Goal: Task Accomplishment & Management: Manage account settings

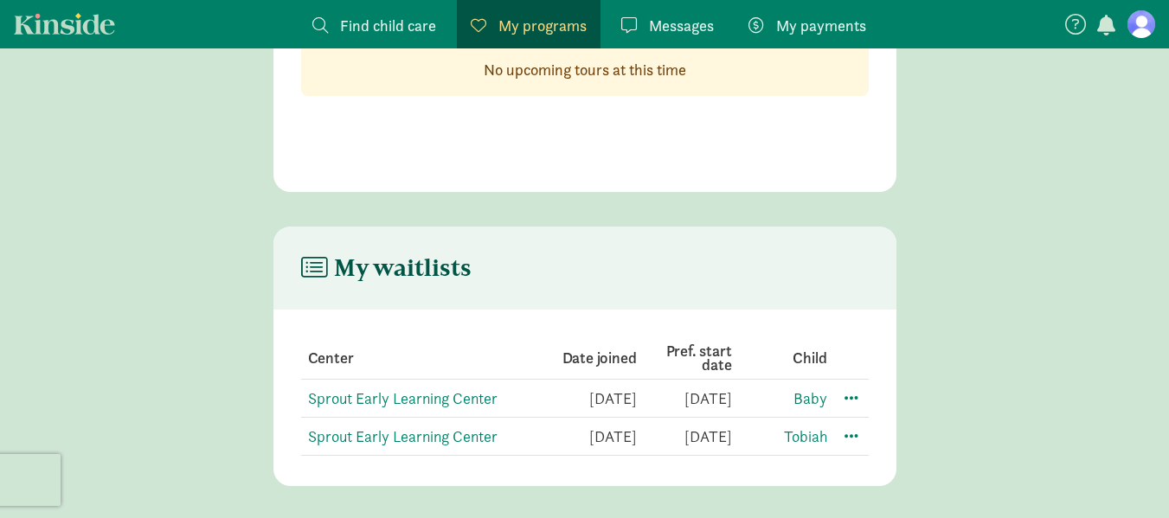
scroll to position [153, 0]
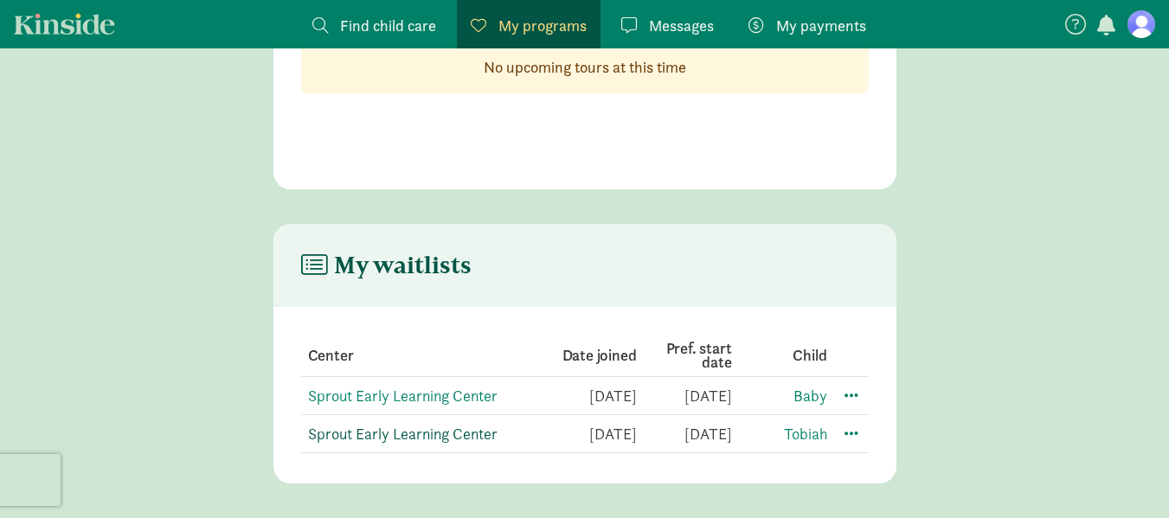
click at [363, 428] on link "Sprout Early Learning Center" at bounding box center [402, 434] width 189 height 20
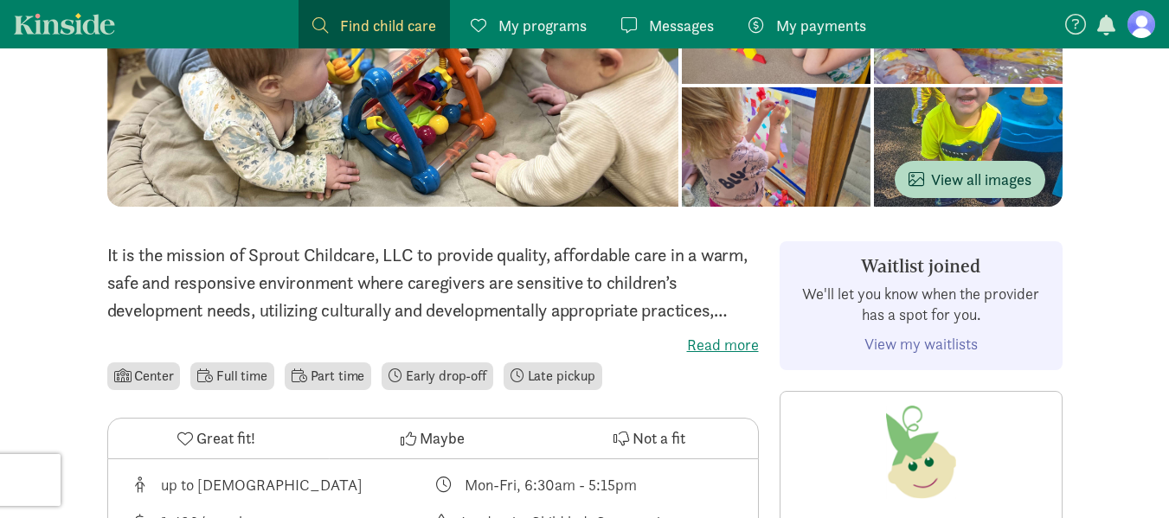
scroll to position [376, 0]
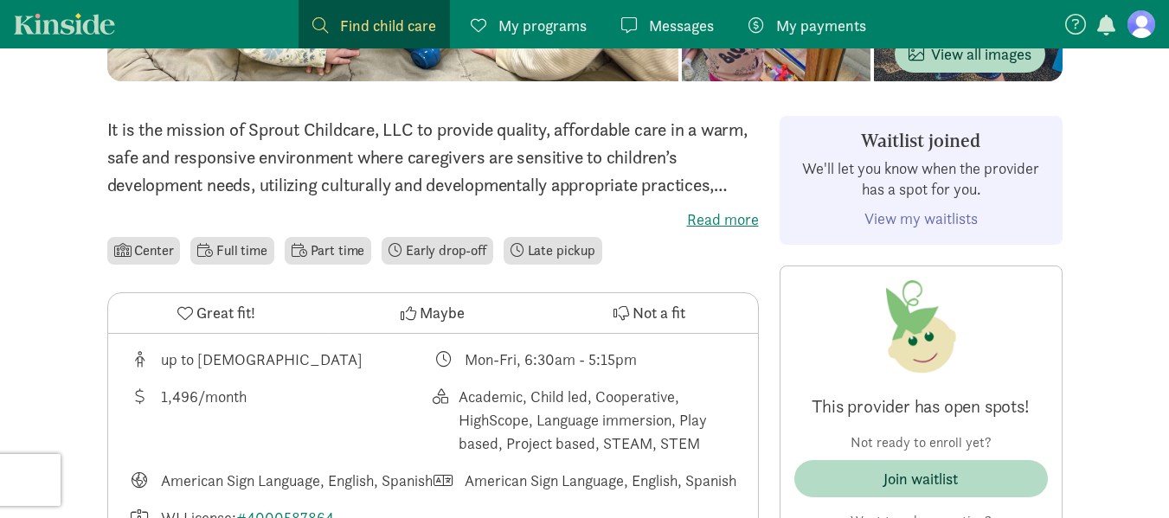
click at [887, 216] on link "View my waitlists" at bounding box center [920, 218] width 113 height 20
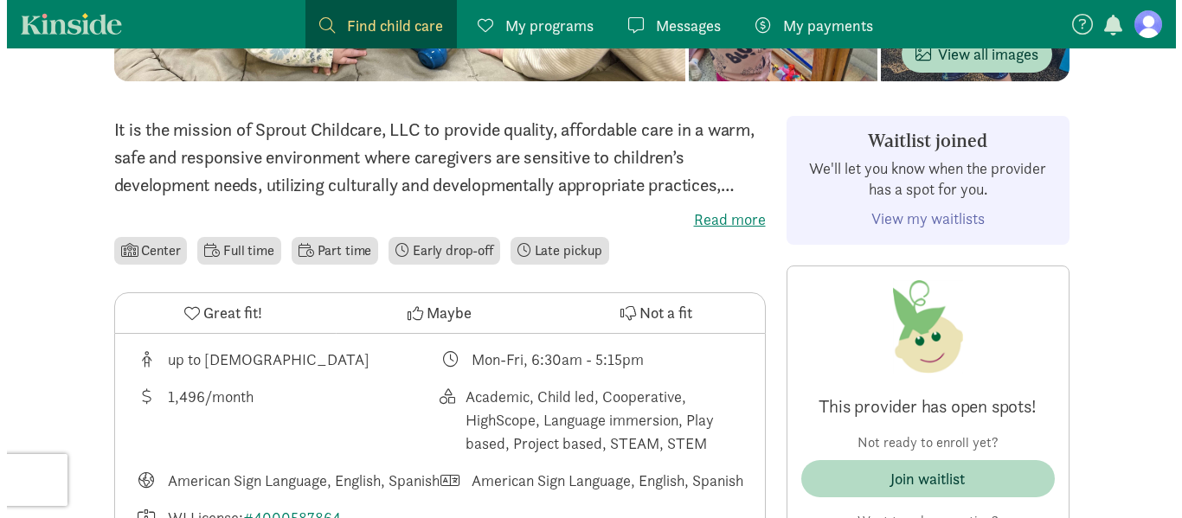
scroll to position [153, 0]
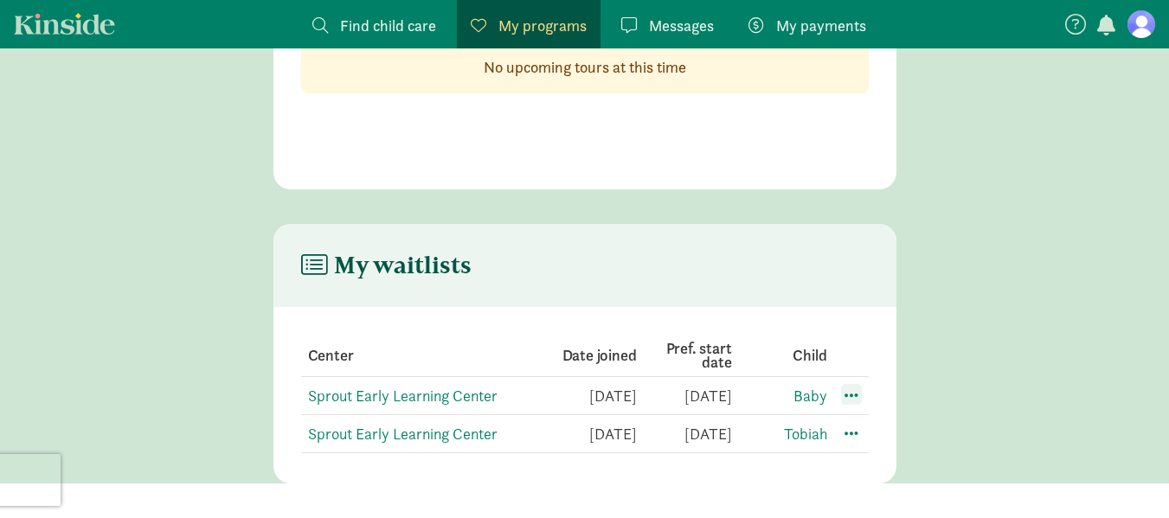
click at [853, 393] on span at bounding box center [851, 394] width 21 height 21
click at [881, 429] on div "Edit preferences" at bounding box center [912, 432] width 156 height 37
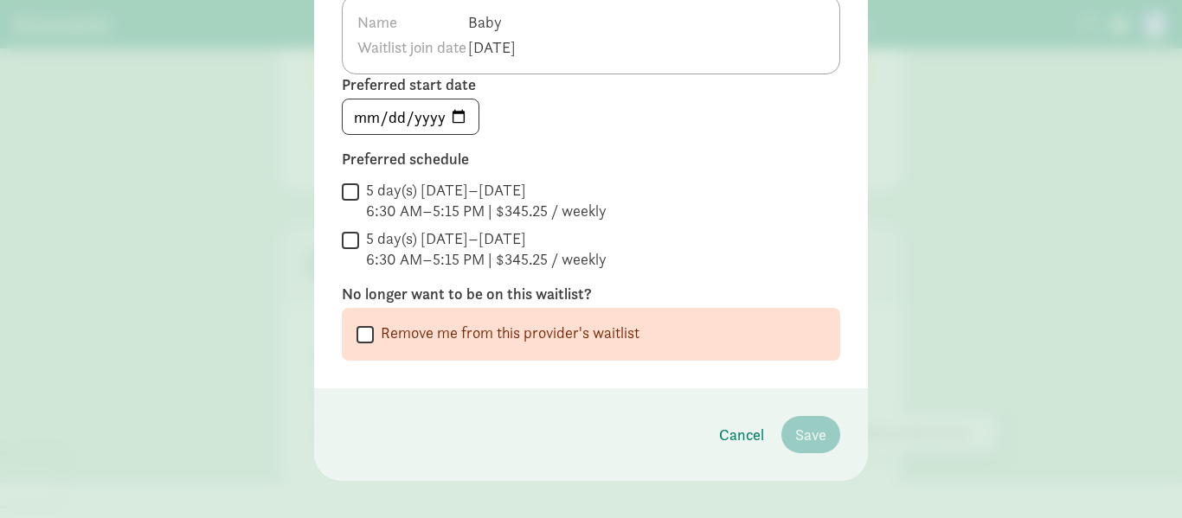
scroll to position [172, 0]
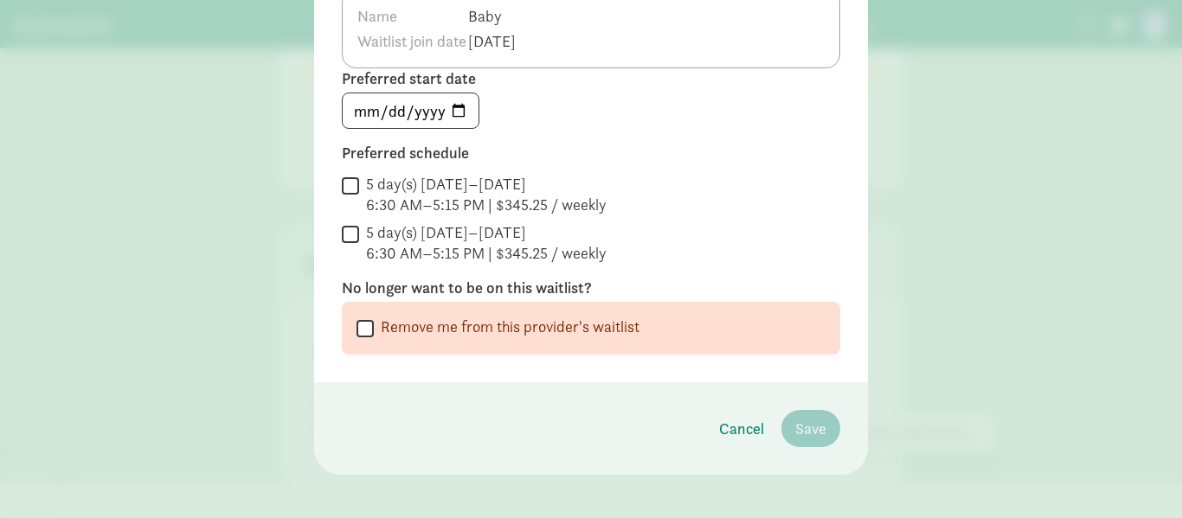
click at [359, 320] on input "Remove me from this provider's waitlist" at bounding box center [364, 328] width 17 height 23
checkbox input "true"
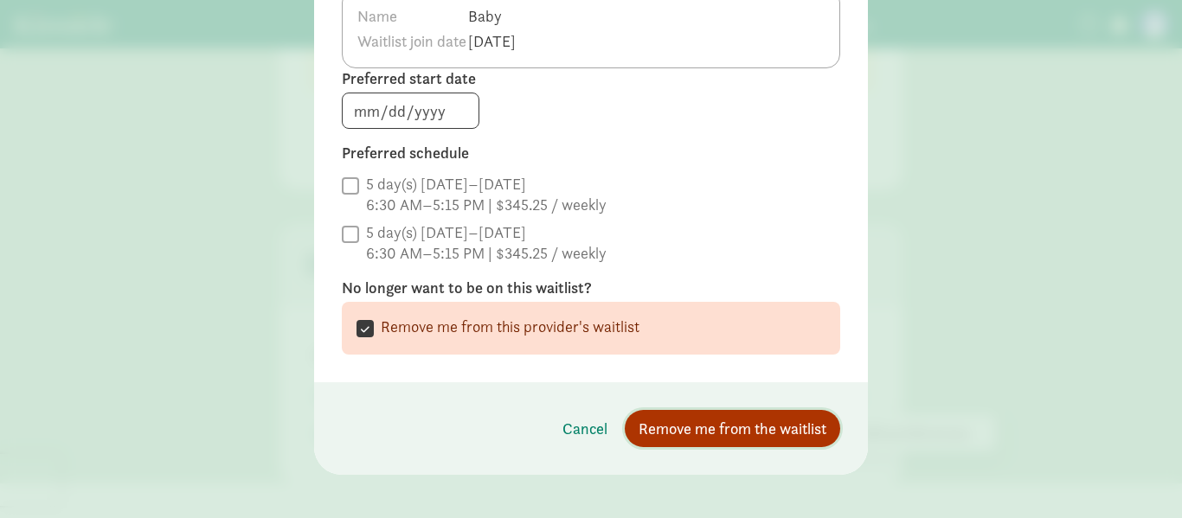
click at [686, 418] on span "Remove me from the waitlist" at bounding box center [732, 428] width 188 height 23
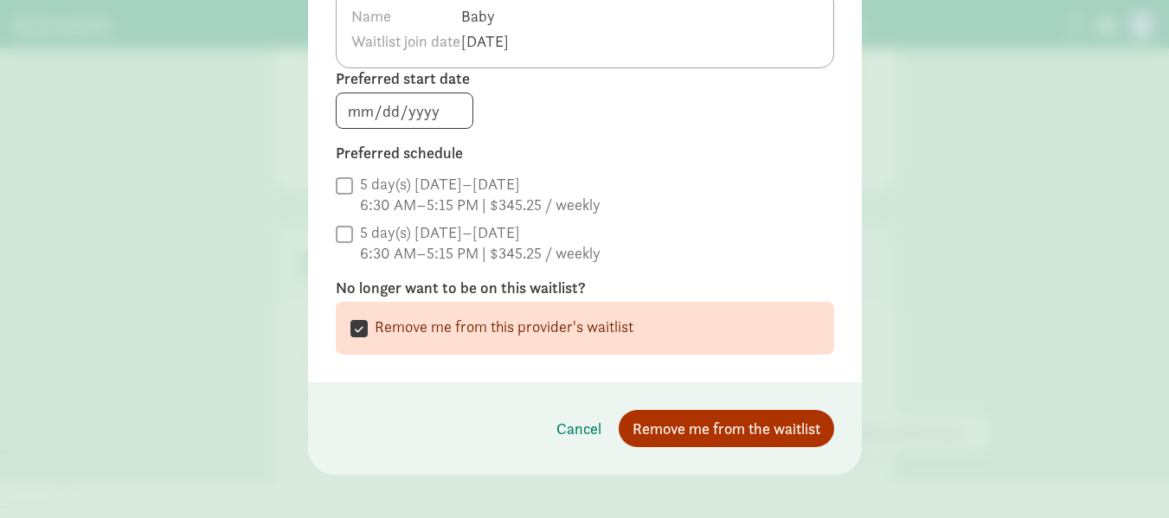
click at [669, 428] on div "My waitlists Center Date joined Pref. start date Child Sprout Early Learning Ce…" at bounding box center [584, 353] width 623 height 259
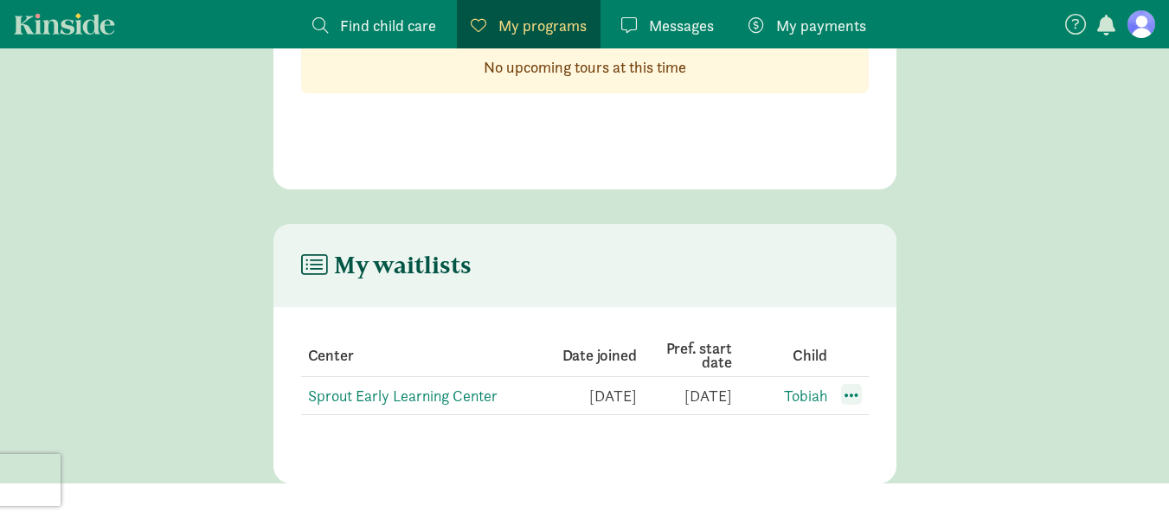
click at [853, 394] on span at bounding box center [851, 394] width 21 height 21
click at [883, 427] on div "Edit preferences" at bounding box center [912, 432] width 156 height 37
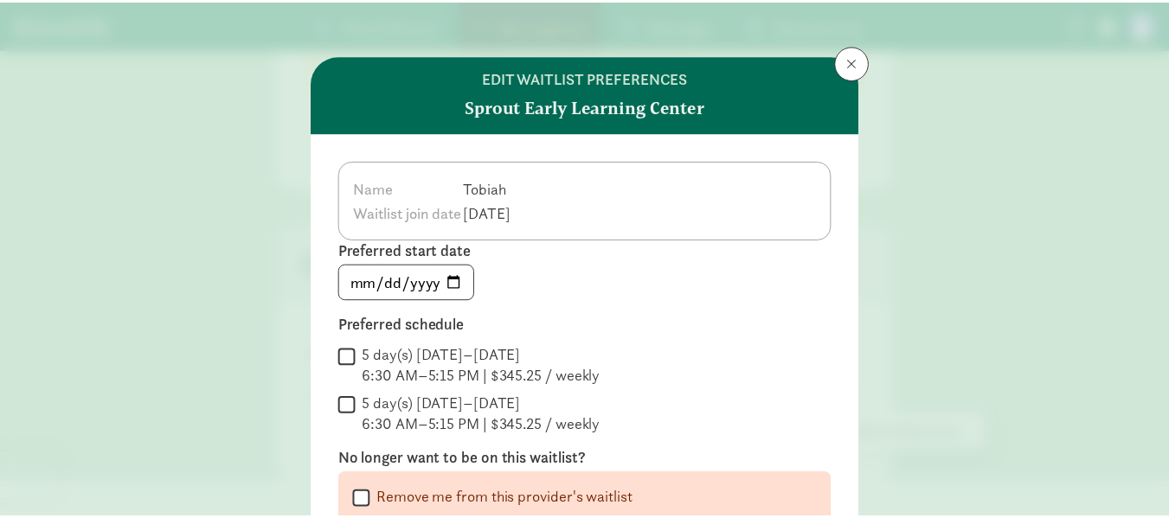
scroll to position [184, 0]
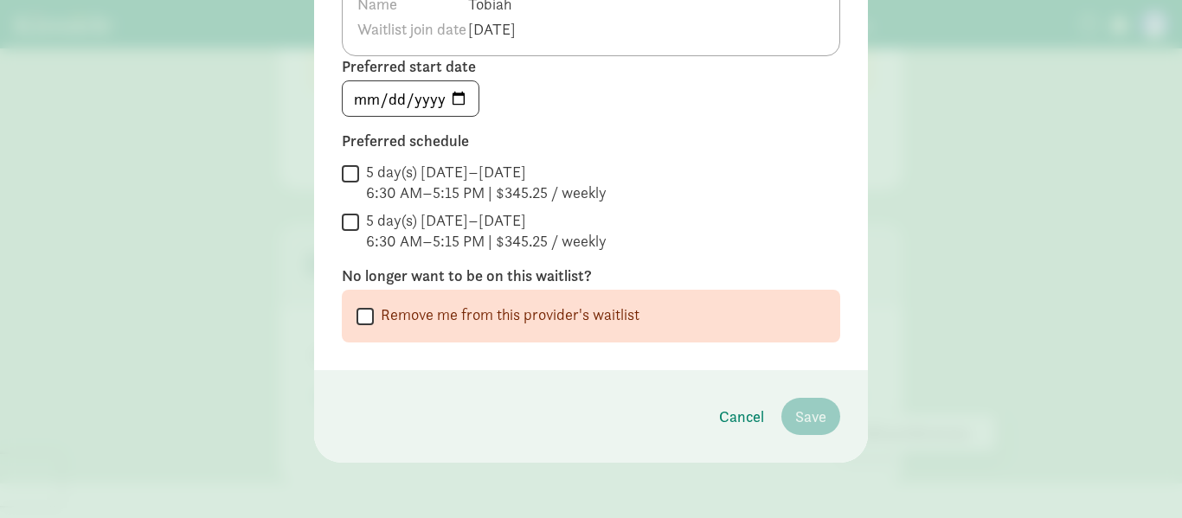
click at [357, 313] on input "Remove me from this provider's waitlist" at bounding box center [364, 315] width 17 height 23
checkbox input "true"
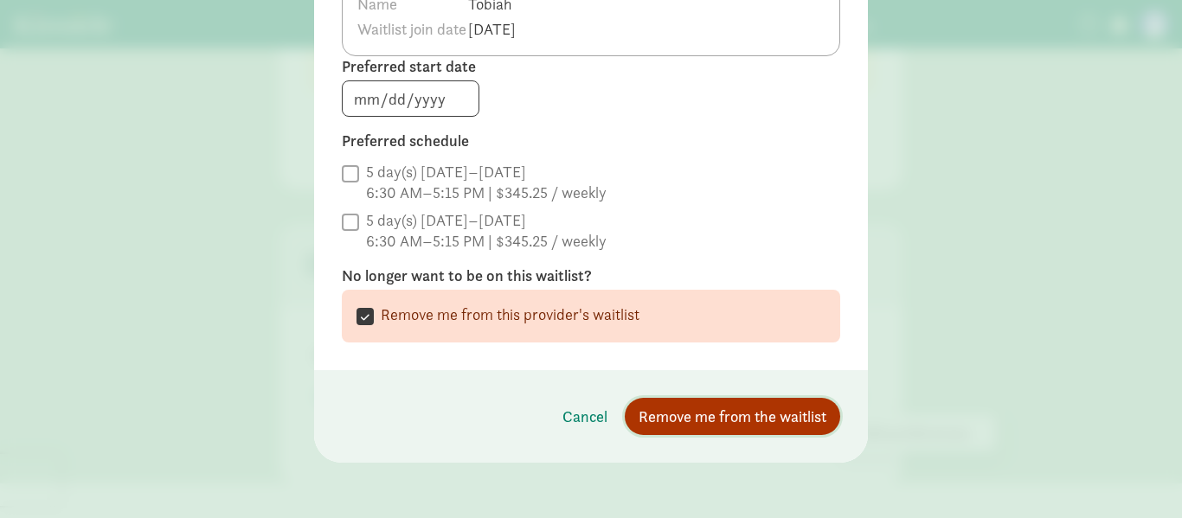
click at [676, 412] on span "Remove me from the waitlist" at bounding box center [732, 416] width 188 height 23
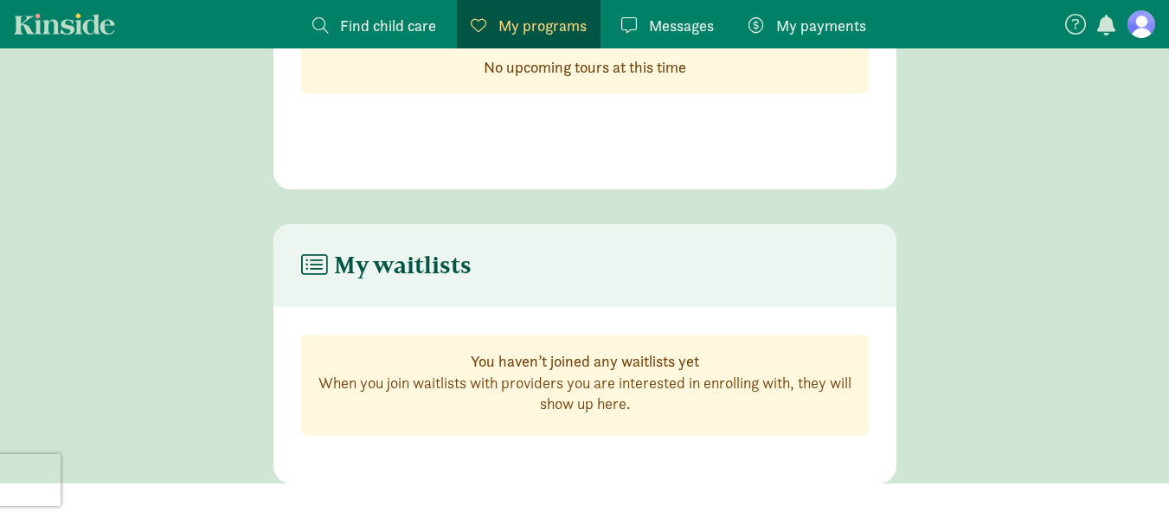
scroll to position [0, 0]
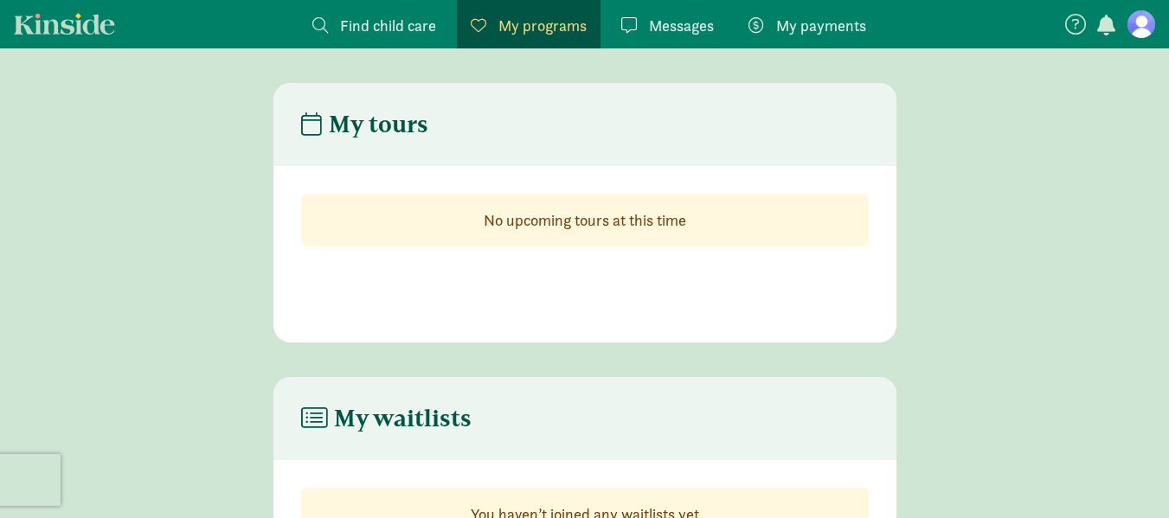
click at [1145, 25] on figure at bounding box center [1141, 24] width 28 height 28
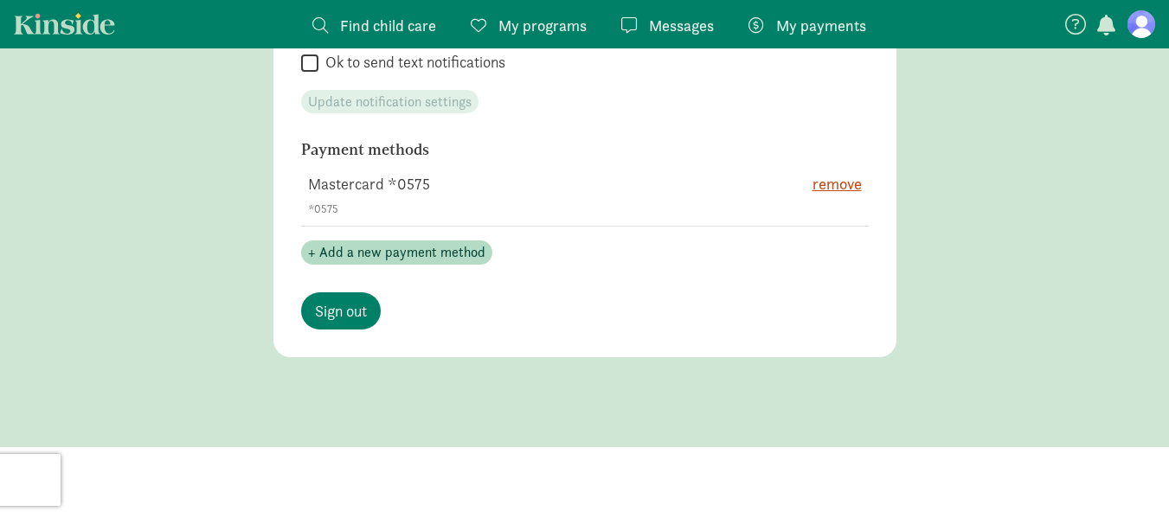
scroll to position [1074, 0]
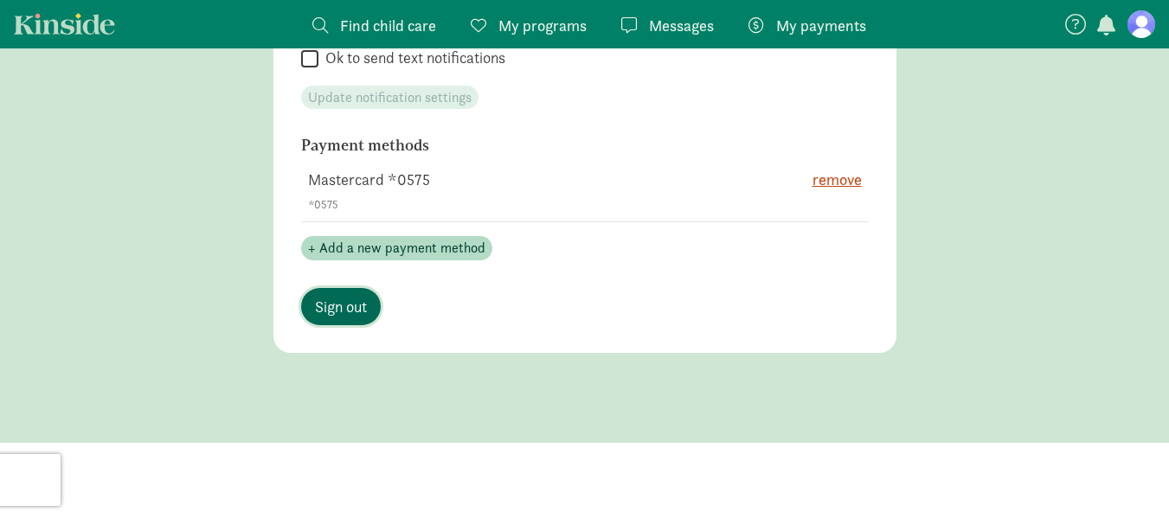
click at [331, 300] on span "Sign out" at bounding box center [341, 306] width 52 height 23
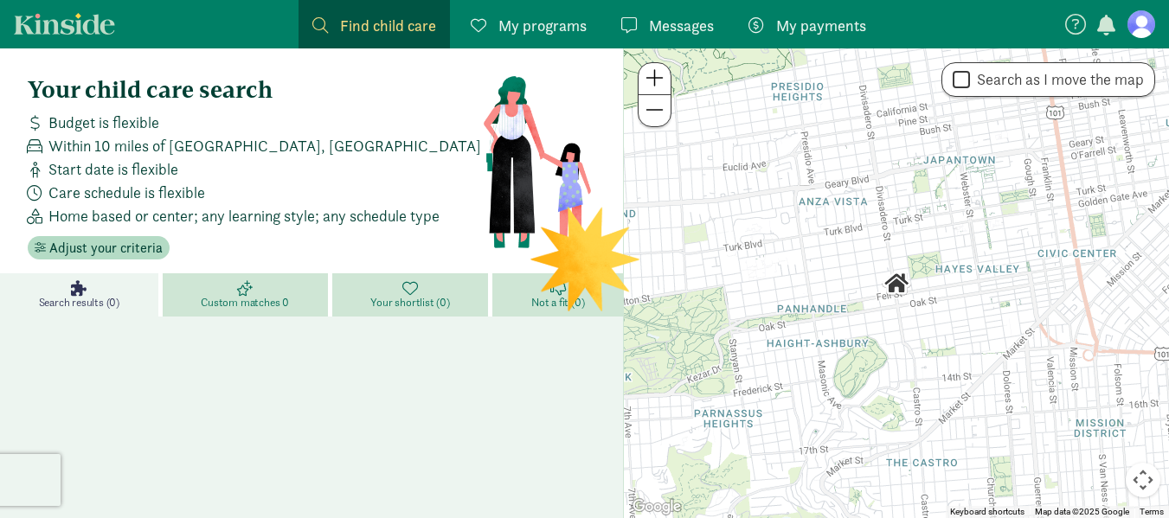
click at [1144, 37] on figure at bounding box center [1141, 24] width 28 height 28
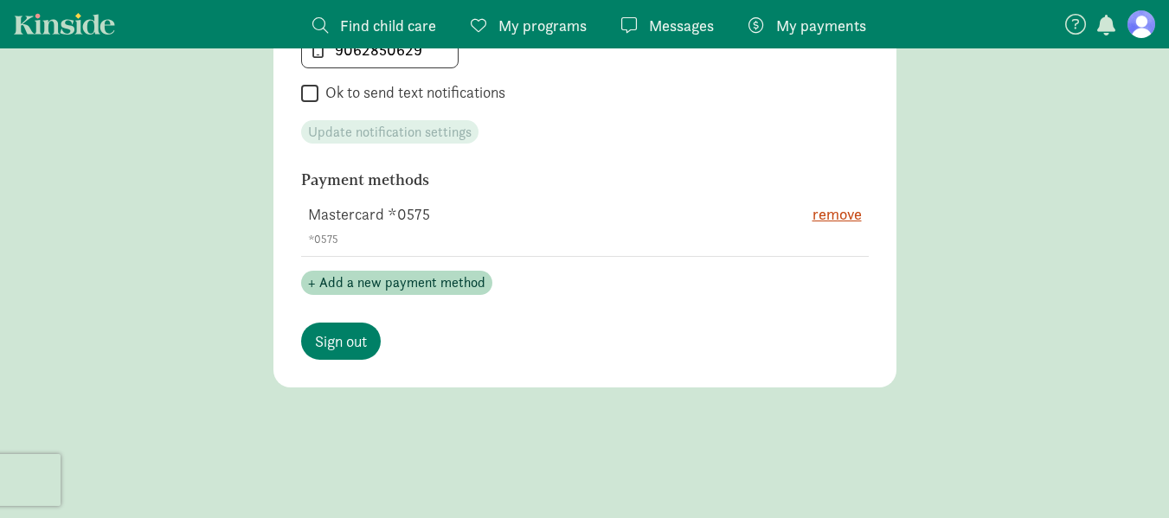
scroll to position [1041, 0]
click at [848, 215] on span "remove" at bounding box center [836, 213] width 49 height 23
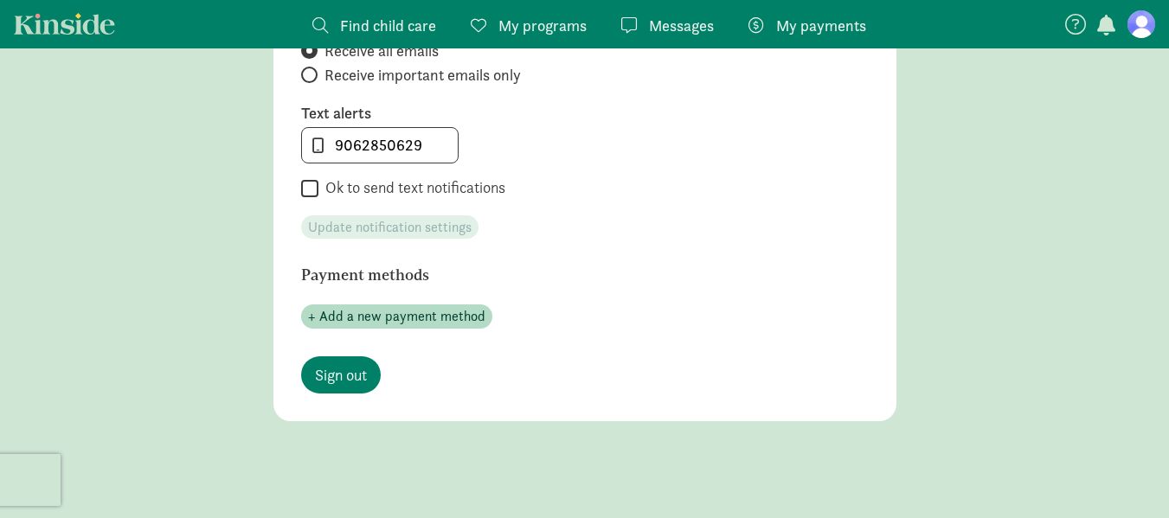
scroll to position [1041, 0]
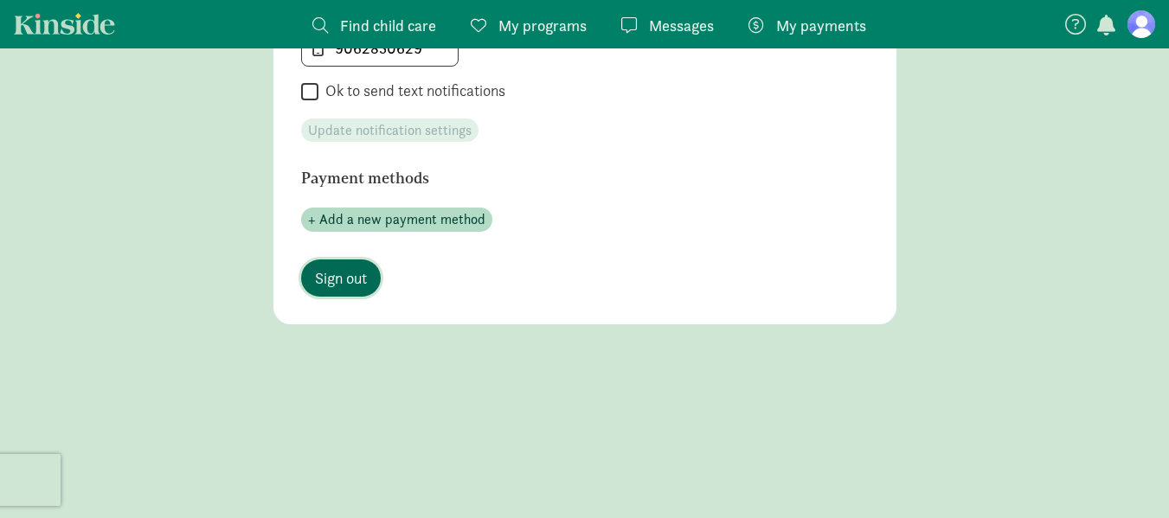
click at [321, 276] on span "Sign out" at bounding box center [341, 277] width 52 height 23
